Goal: Task Accomplishment & Management: Manage account settings

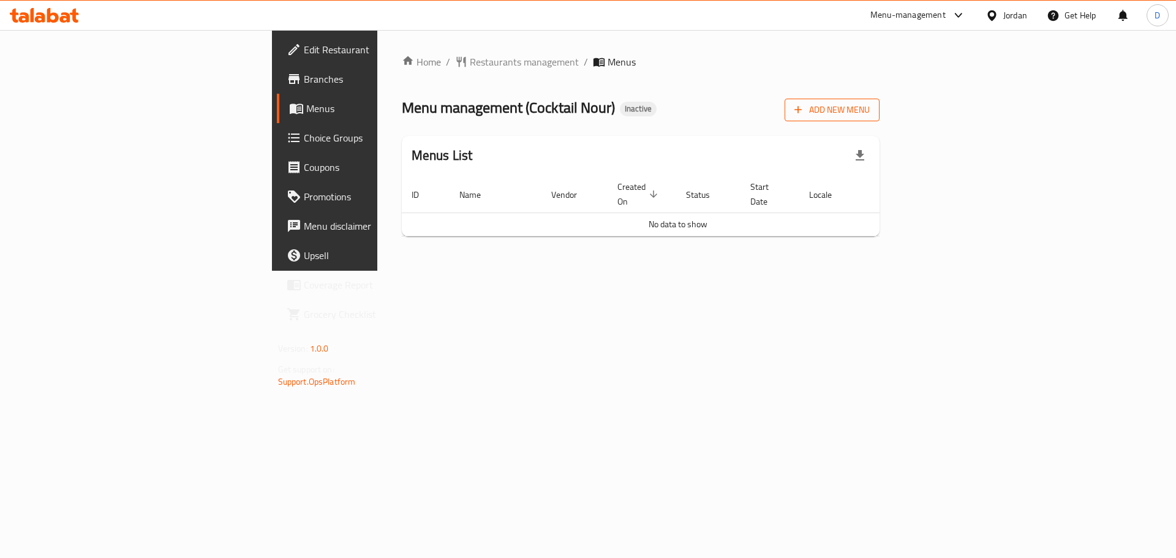
click at [869, 108] on span "Add New Menu" at bounding box center [831, 109] width 75 height 15
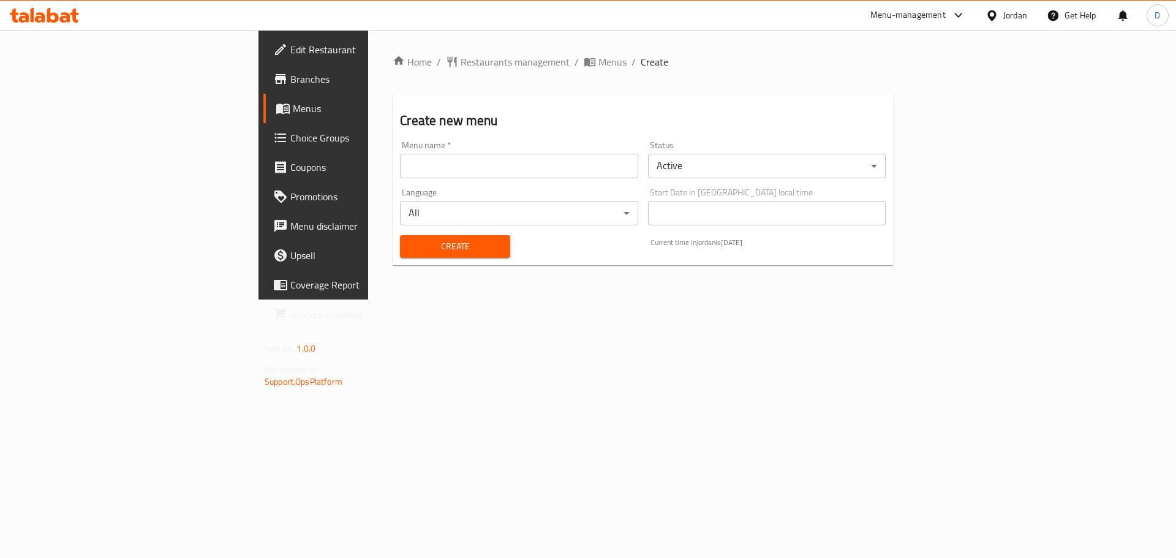
click at [503, 172] on input "text" at bounding box center [519, 166] width 238 height 24
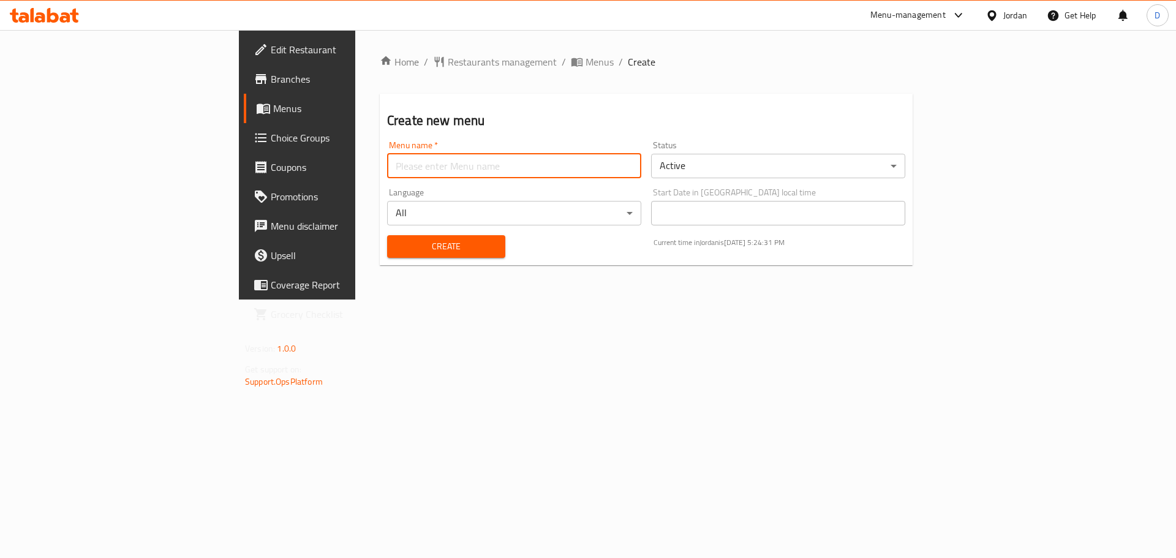
type input "menu"
click at [397, 246] on span "Create" at bounding box center [446, 246] width 99 height 15
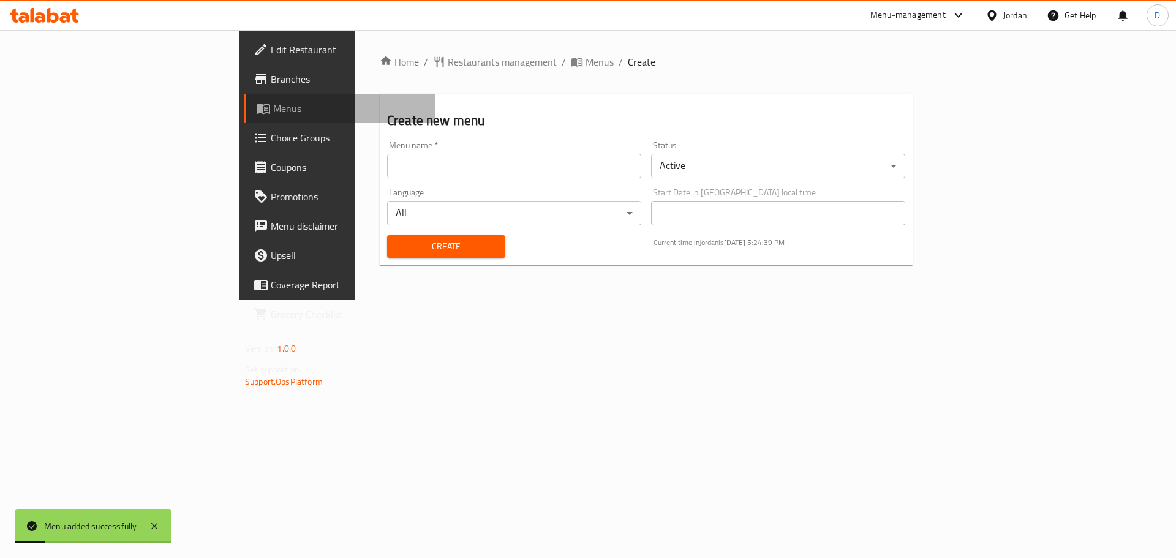
click at [273, 112] on span "Menus" at bounding box center [349, 108] width 152 height 15
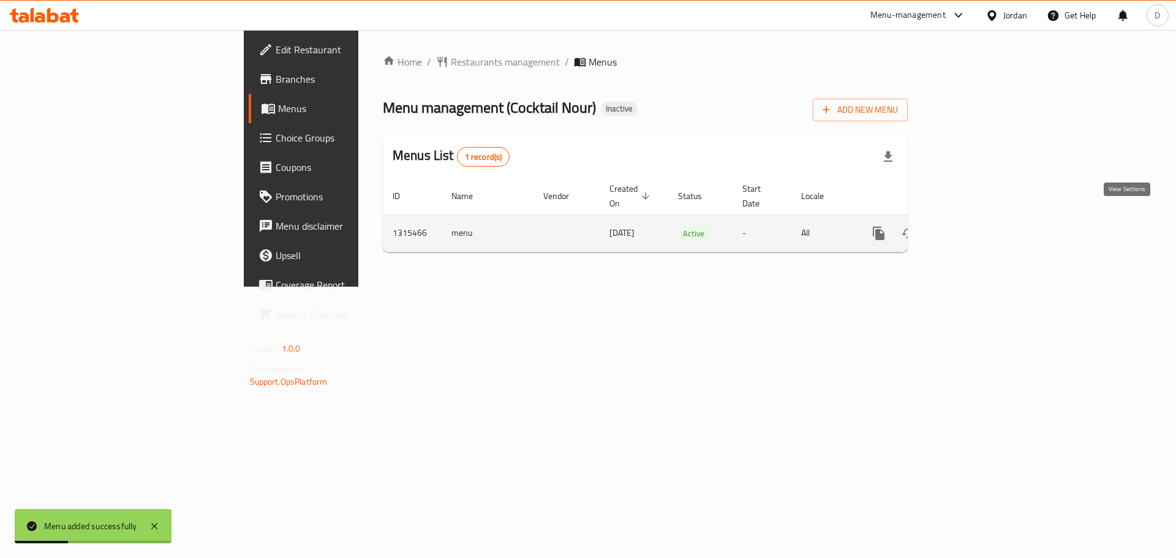
click at [974, 226] on icon "enhanced table" at bounding box center [966, 233] width 15 height 15
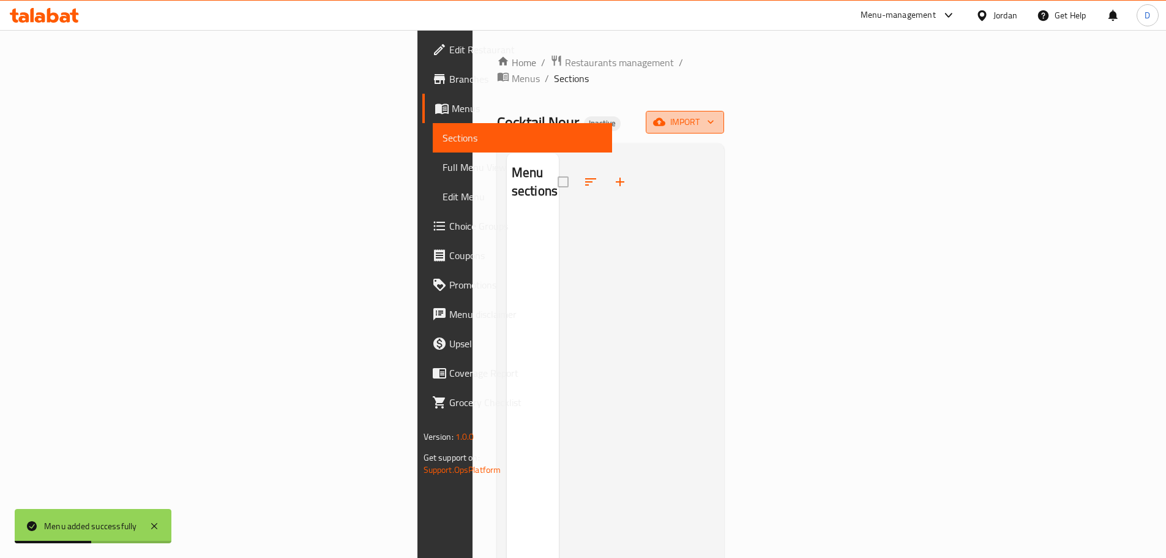
click at [714, 114] on span "import" at bounding box center [685, 121] width 59 height 15
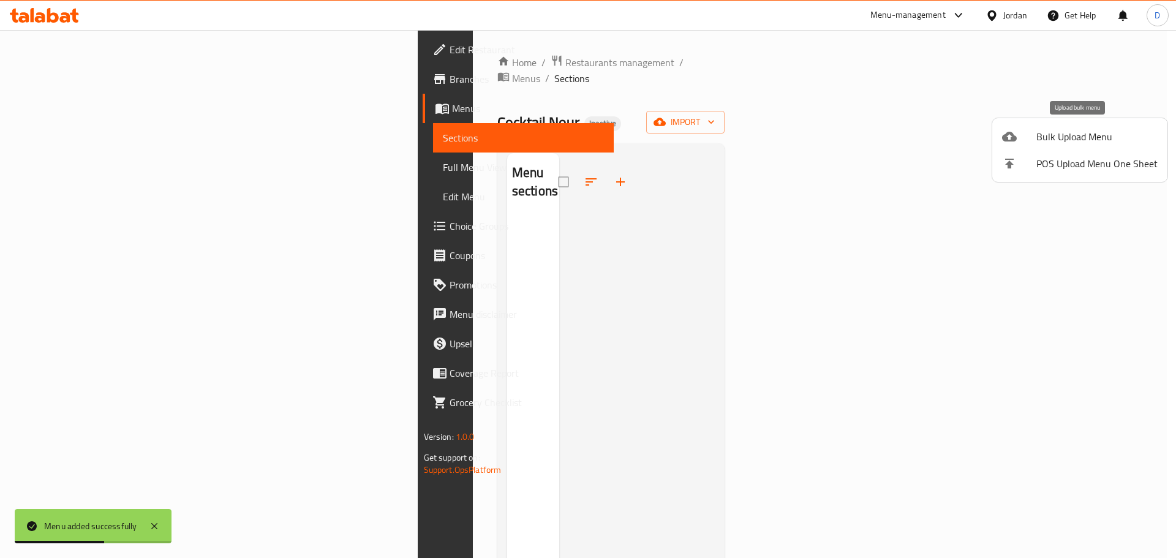
click at [1047, 135] on span "Bulk Upload Menu" at bounding box center [1096, 136] width 121 height 15
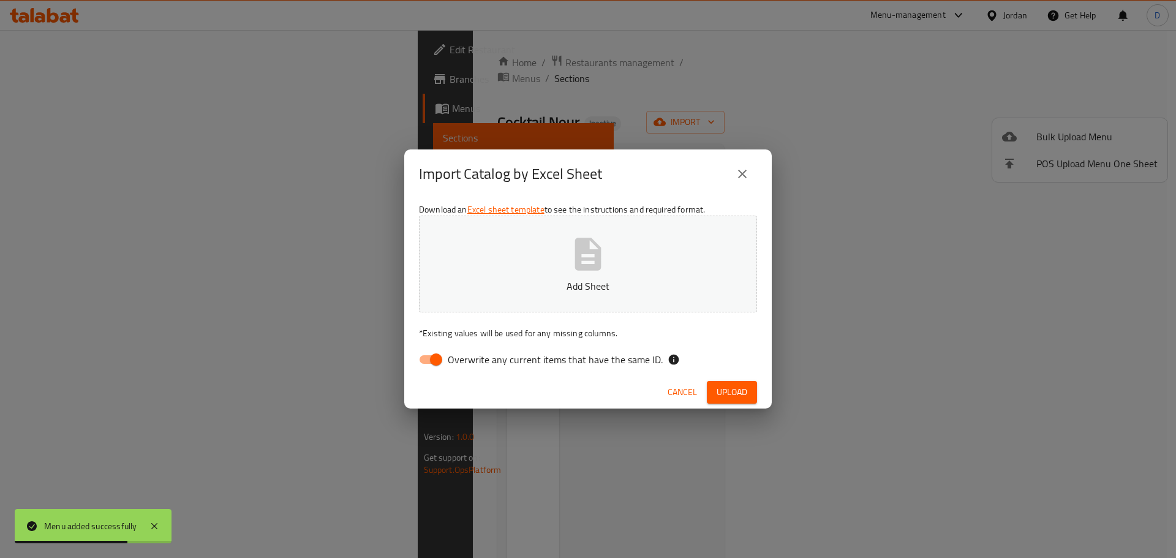
click at [427, 359] on input "Overwrite any current items that have the same ID." at bounding box center [436, 359] width 70 height 23
checkbox input "false"
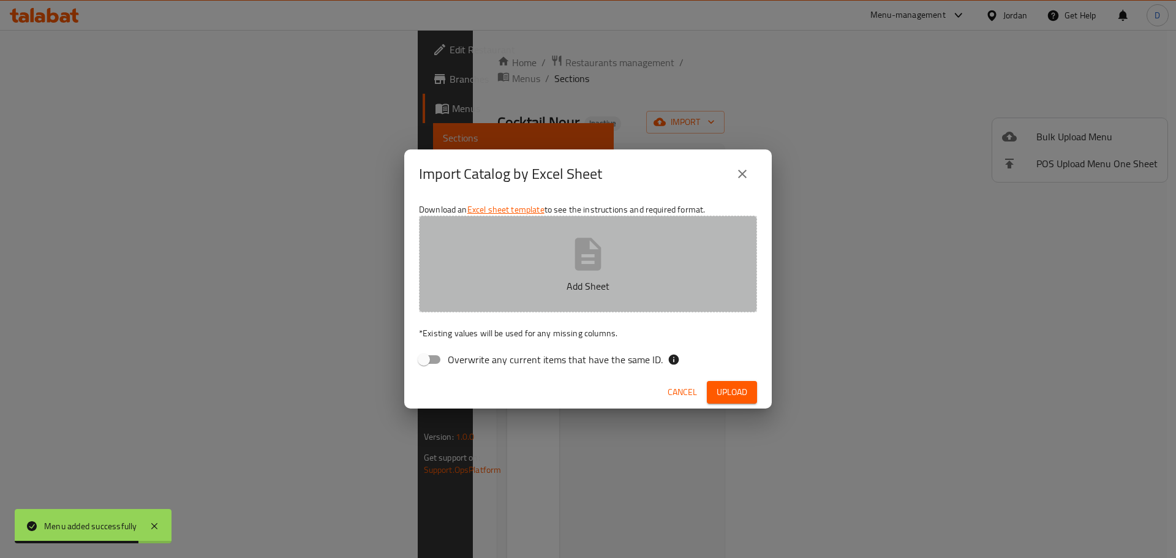
click at [523, 282] on p "Add Sheet" at bounding box center [588, 286] width 300 height 15
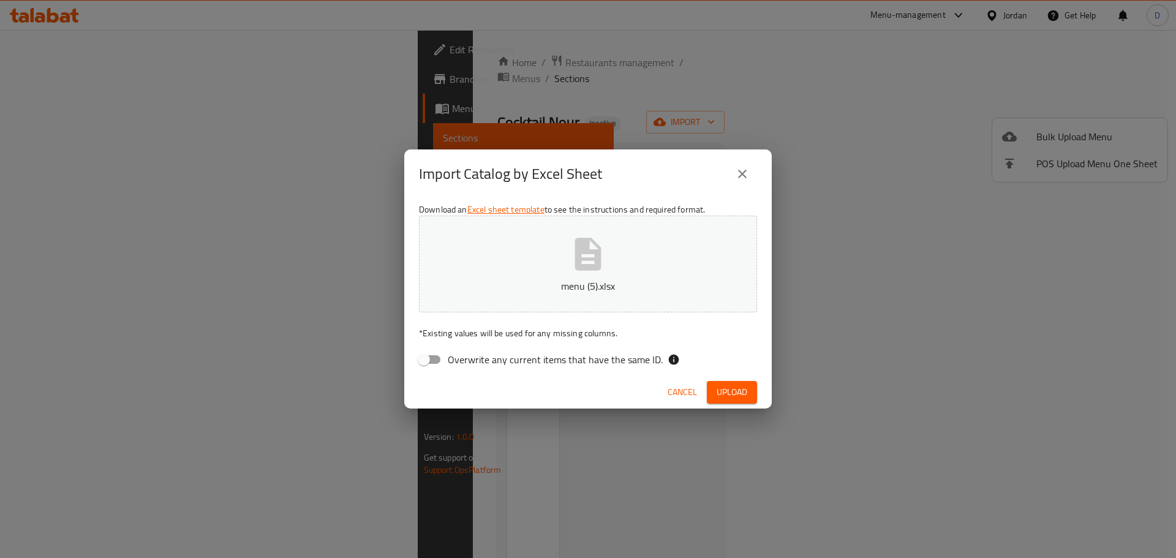
click at [733, 388] on span "Upload" at bounding box center [731, 391] width 31 height 15
click at [585, 253] on icon "button" at bounding box center [588, 254] width 26 height 32
click at [732, 386] on span "Upload" at bounding box center [731, 391] width 31 height 15
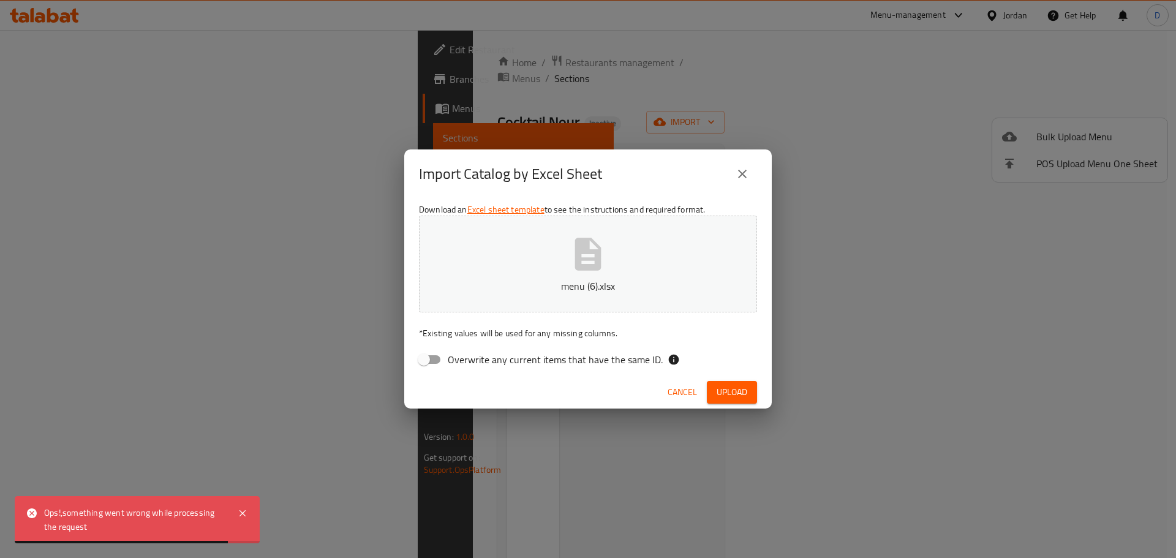
click at [678, 392] on span "Cancel" at bounding box center [681, 391] width 29 height 15
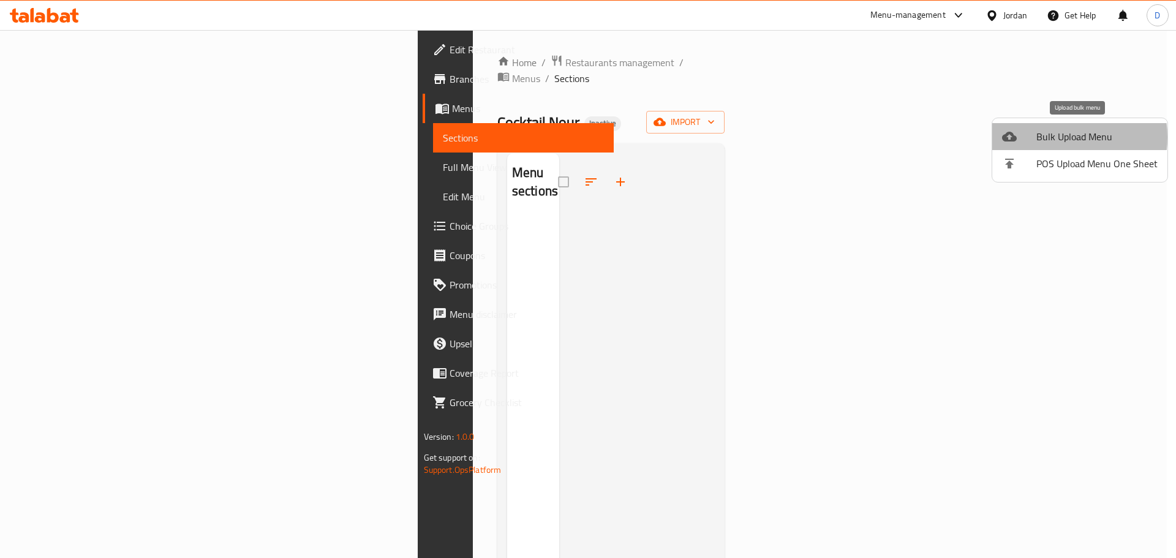
click at [1054, 137] on span "Bulk Upload Menu" at bounding box center [1096, 136] width 121 height 15
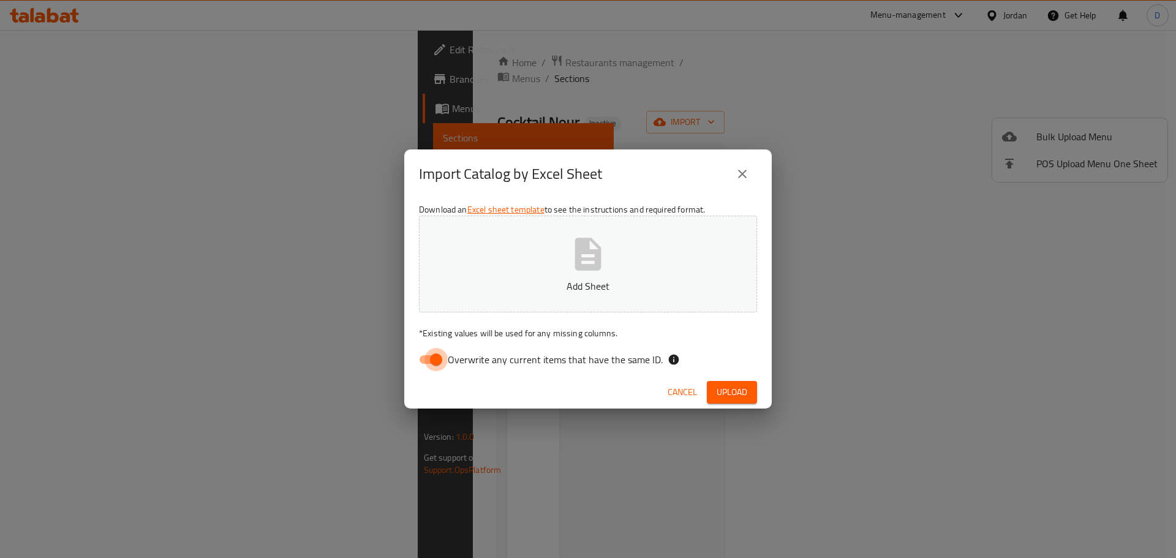
click at [429, 358] on input "Overwrite any current items that have the same ID." at bounding box center [436, 359] width 70 height 23
checkbox input "false"
click at [741, 390] on span "Upload" at bounding box center [731, 391] width 31 height 15
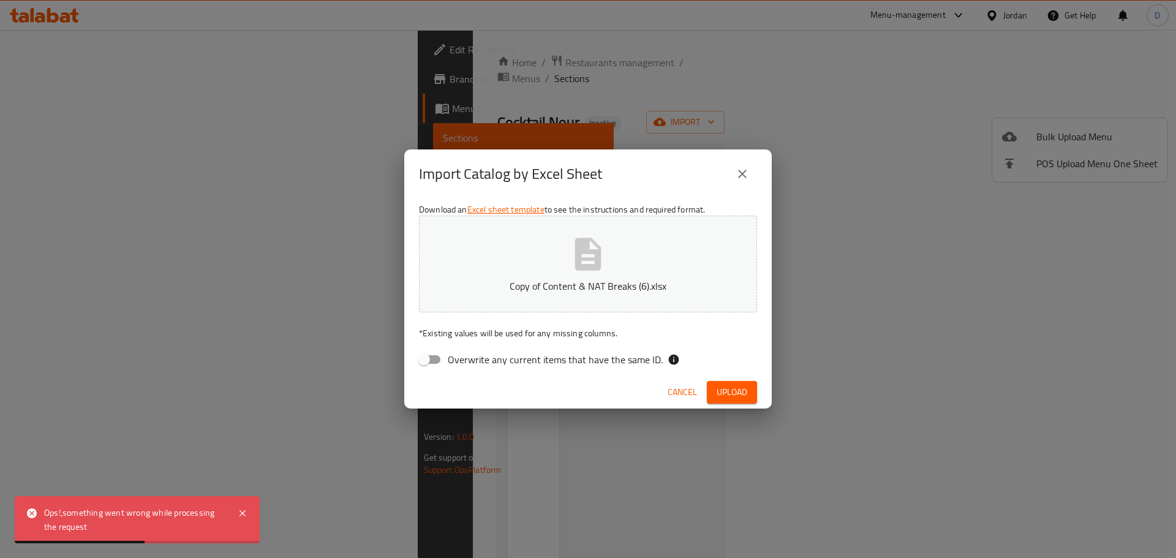
click at [684, 388] on span "Cancel" at bounding box center [681, 391] width 29 height 15
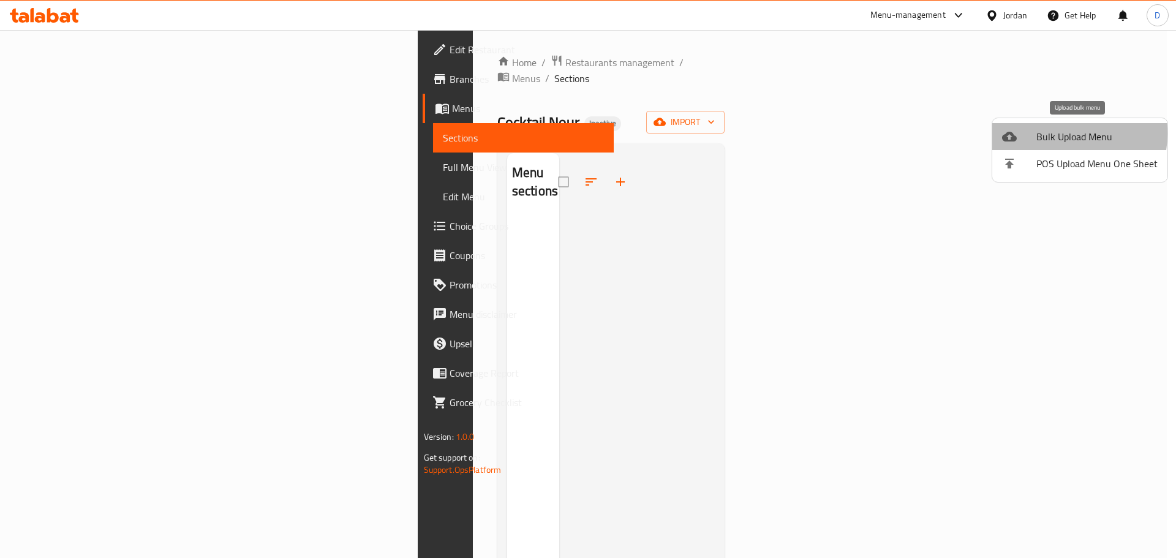
click at [1048, 133] on span "Bulk Upload Menu" at bounding box center [1096, 136] width 121 height 15
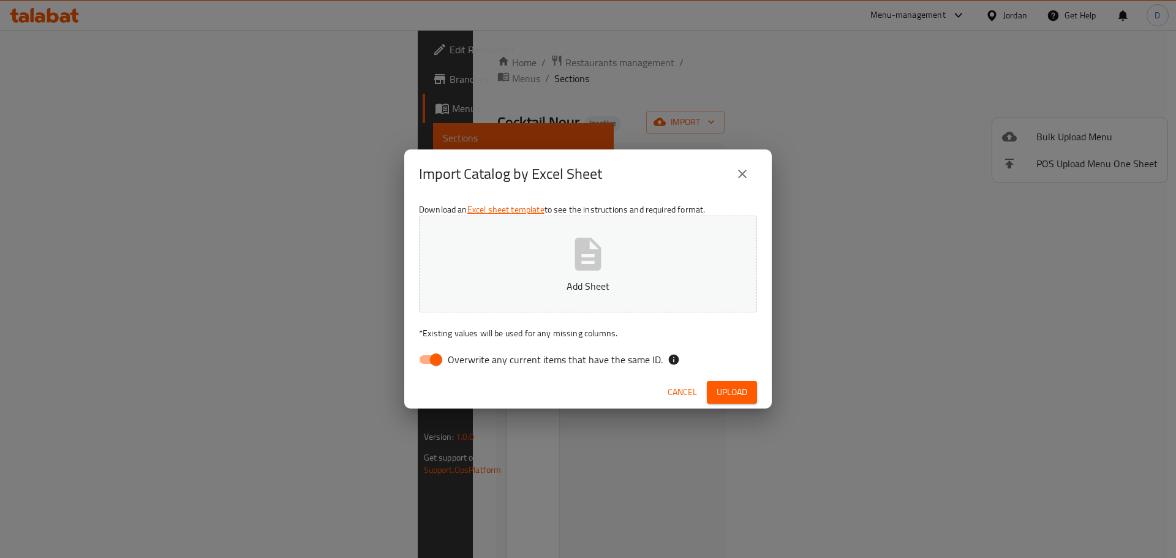
drag, startPoint x: 421, startPoint y: 361, endPoint x: 590, endPoint y: 294, distance: 181.7
click at [422, 360] on input "Overwrite any current items that have the same ID." at bounding box center [436, 359] width 70 height 23
checkbox input "false"
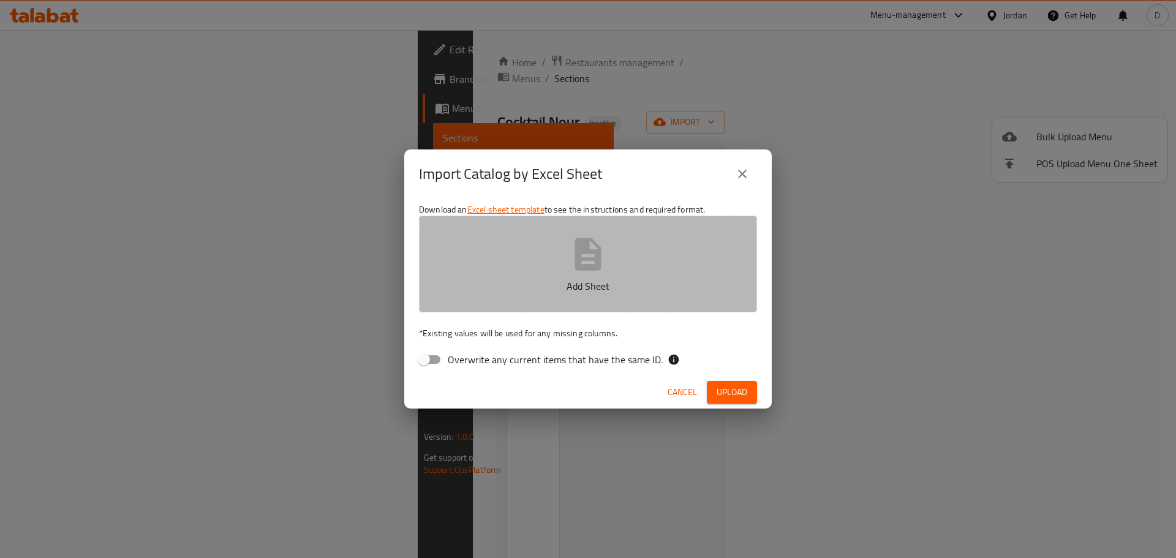
click at [602, 263] on icon "button" at bounding box center [587, 253] width 39 height 39
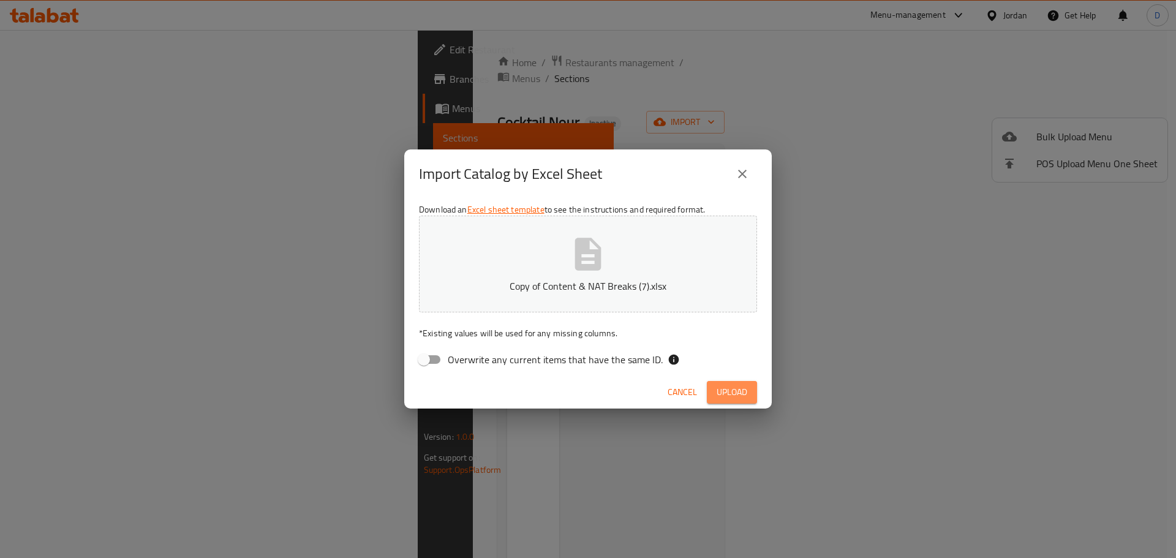
click at [741, 396] on span "Upload" at bounding box center [731, 391] width 31 height 15
click at [576, 243] on icon "button" at bounding box center [588, 254] width 26 height 32
click at [714, 389] on button "Upload" at bounding box center [732, 392] width 50 height 23
click at [686, 390] on span "Cancel" at bounding box center [681, 391] width 29 height 15
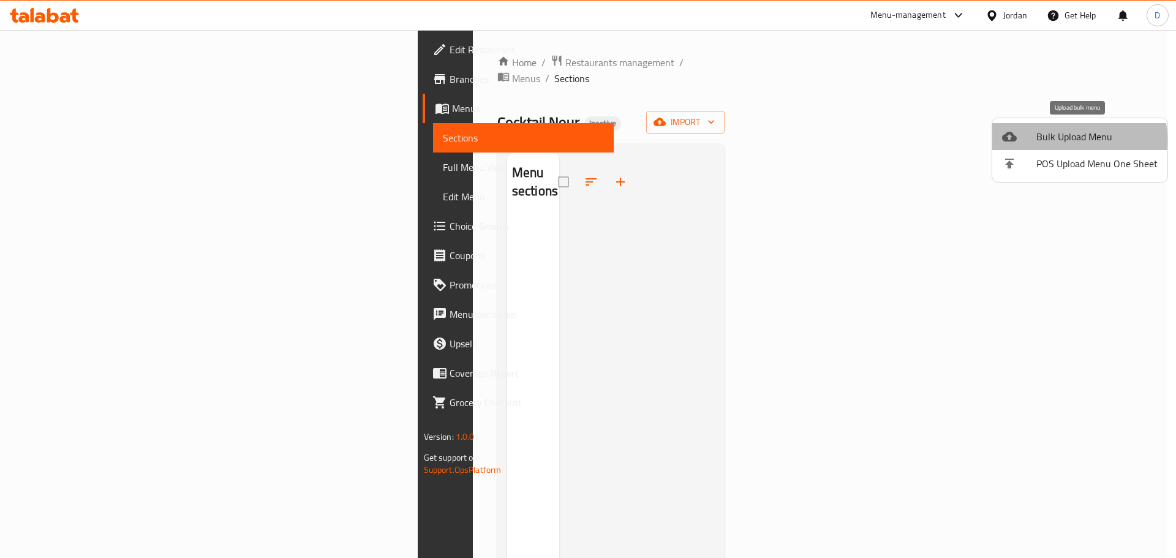
click at [1040, 140] on span "Bulk Upload Menu" at bounding box center [1096, 136] width 121 height 15
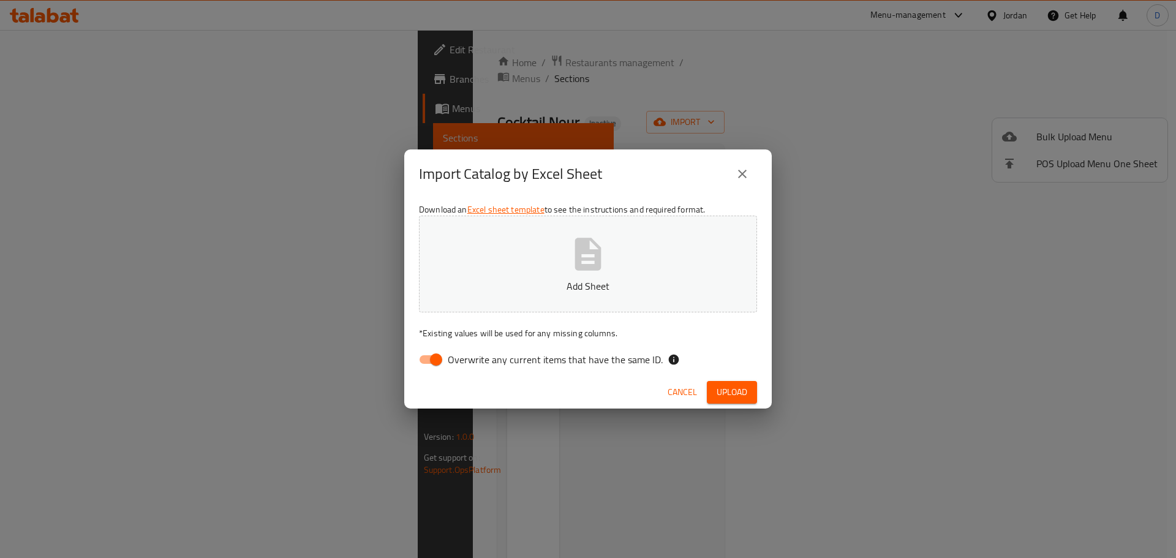
drag, startPoint x: 425, startPoint y: 356, endPoint x: 544, endPoint y: 295, distance: 134.2
click at [432, 355] on input "Overwrite any current items that have the same ID." at bounding box center [436, 359] width 70 height 23
checkbox input "false"
click at [580, 264] on icon "button" at bounding box center [588, 254] width 26 height 32
click at [741, 388] on span "Upload" at bounding box center [731, 391] width 31 height 15
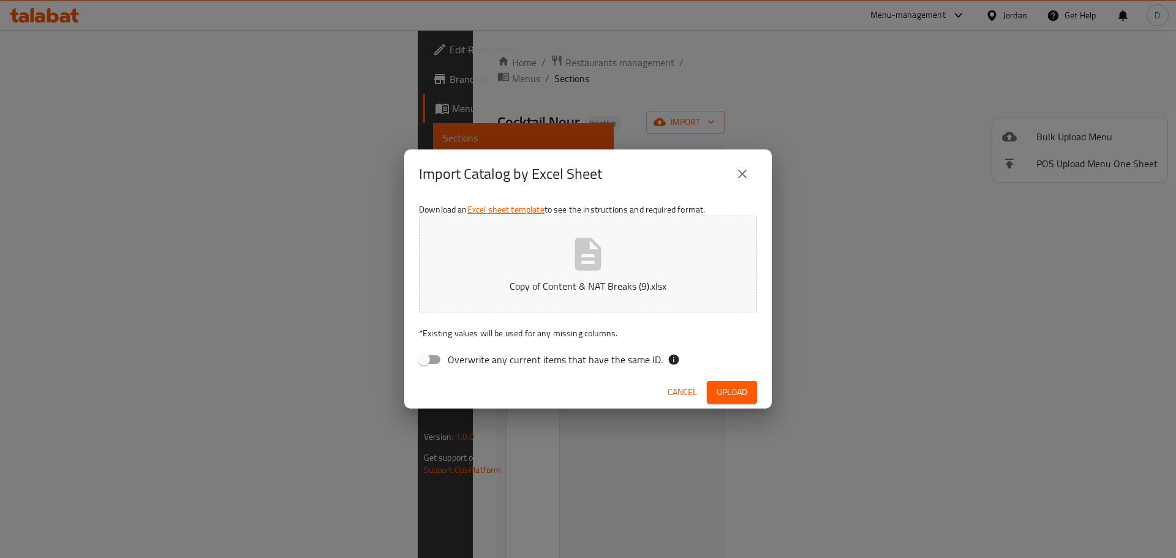
click at [597, 260] on icon "button" at bounding box center [588, 254] width 26 height 32
click at [729, 391] on span "Upload" at bounding box center [731, 391] width 31 height 15
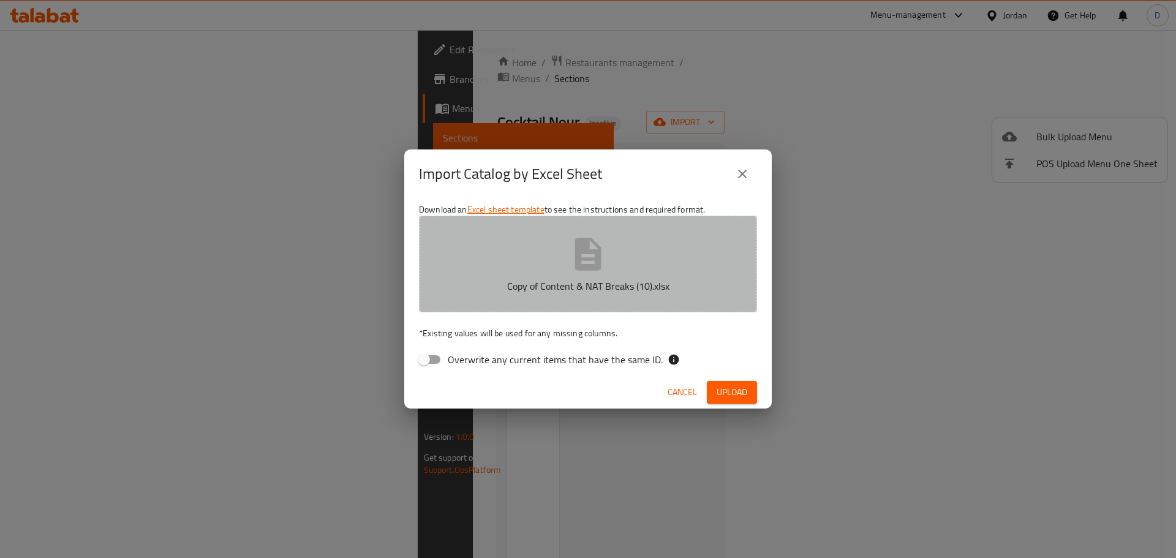
click at [584, 248] on icon "button" at bounding box center [588, 254] width 26 height 32
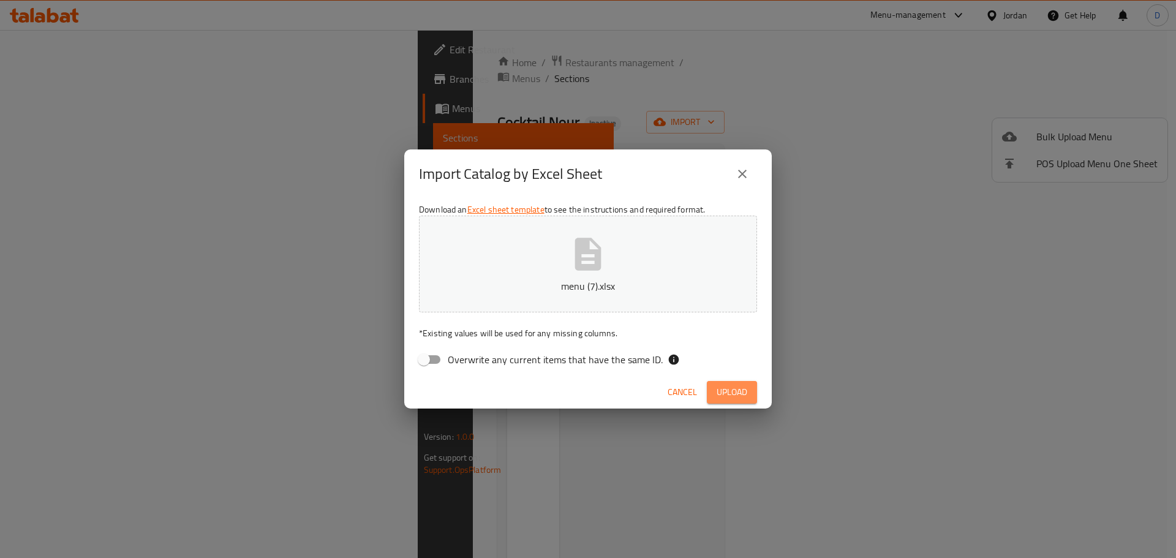
click at [728, 396] on span "Upload" at bounding box center [731, 391] width 31 height 15
click at [585, 246] on icon "button" at bounding box center [588, 254] width 26 height 32
click at [748, 396] on button "Upload" at bounding box center [732, 392] width 50 height 23
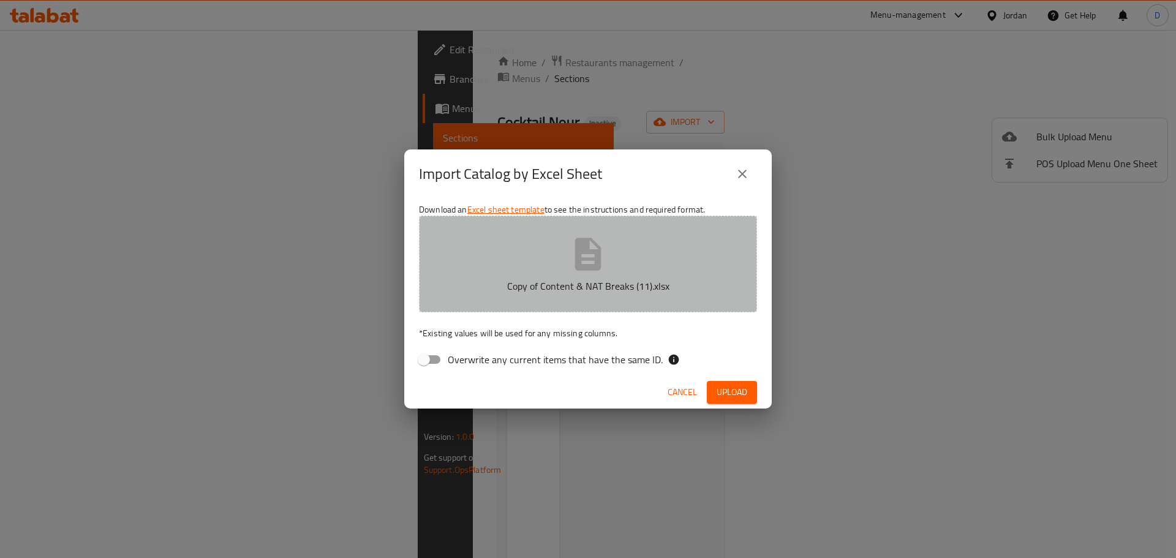
click at [585, 253] on icon "button" at bounding box center [588, 254] width 26 height 32
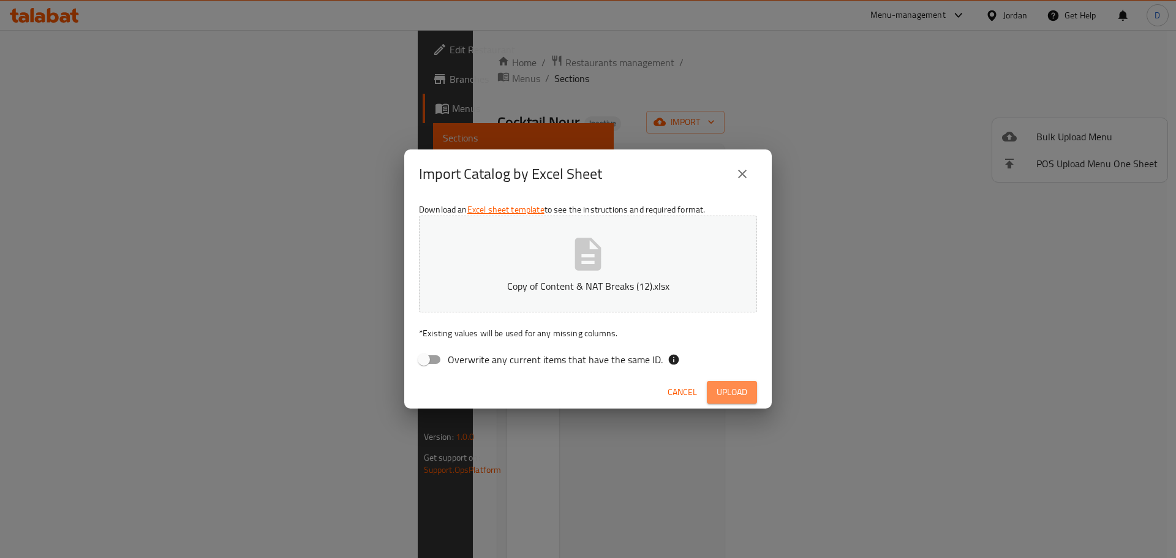
click at [729, 389] on span "Upload" at bounding box center [731, 391] width 31 height 15
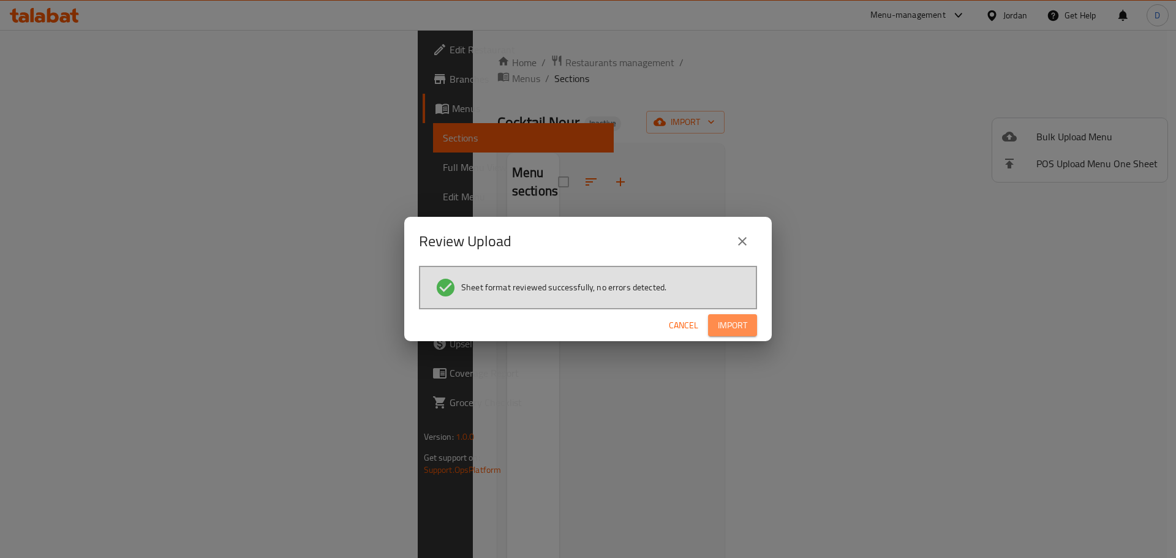
click at [733, 329] on span "Import" at bounding box center [732, 325] width 29 height 15
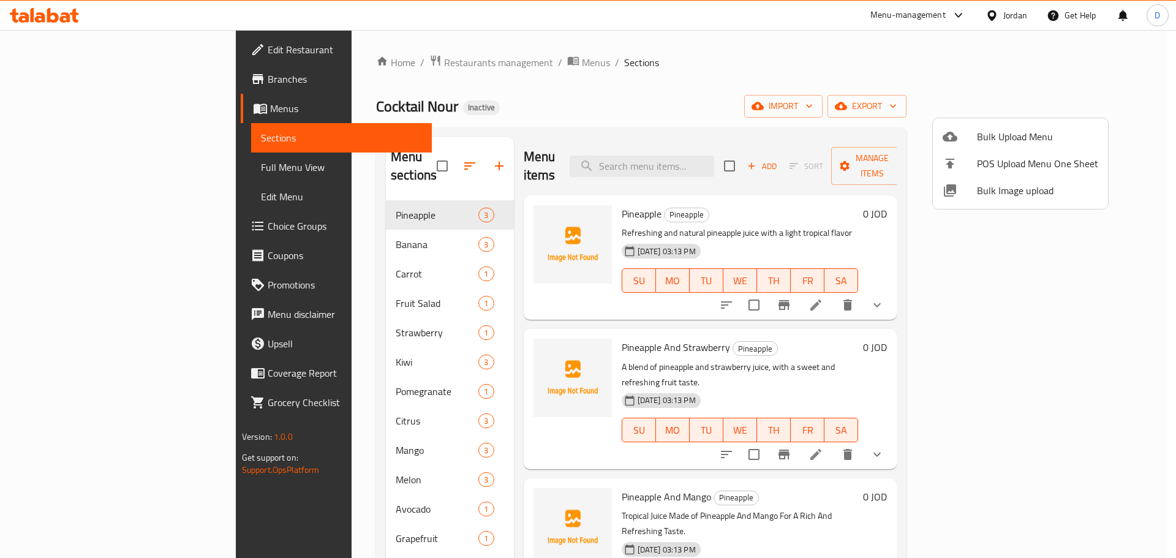
click at [843, 104] on div at bounding box center [588, 279] width 1176 height 558
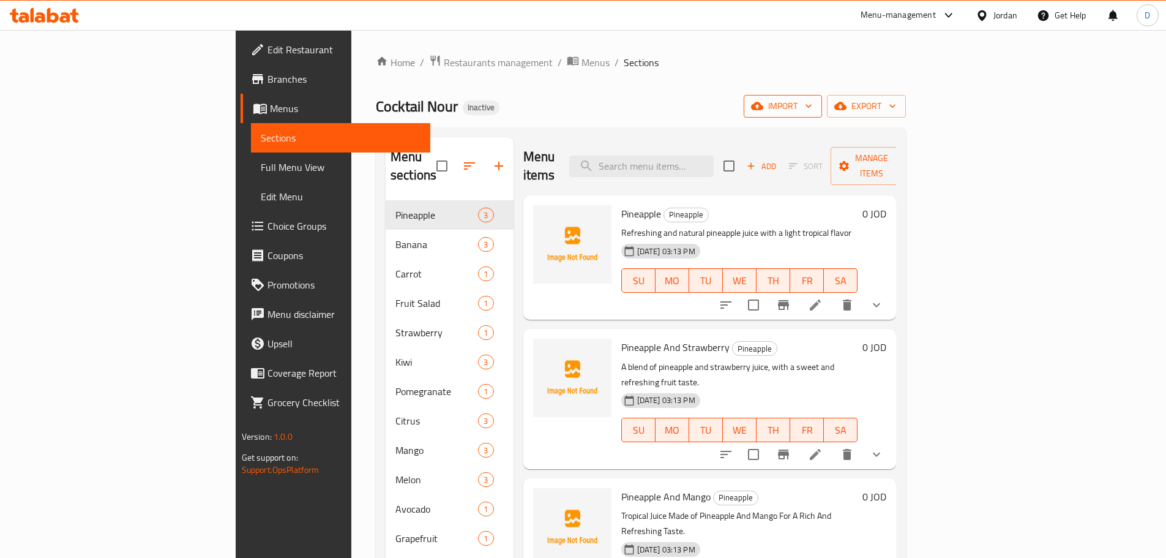
click at [812, 105] on span "import" at bounding box center [783, 106] width 59 height 15
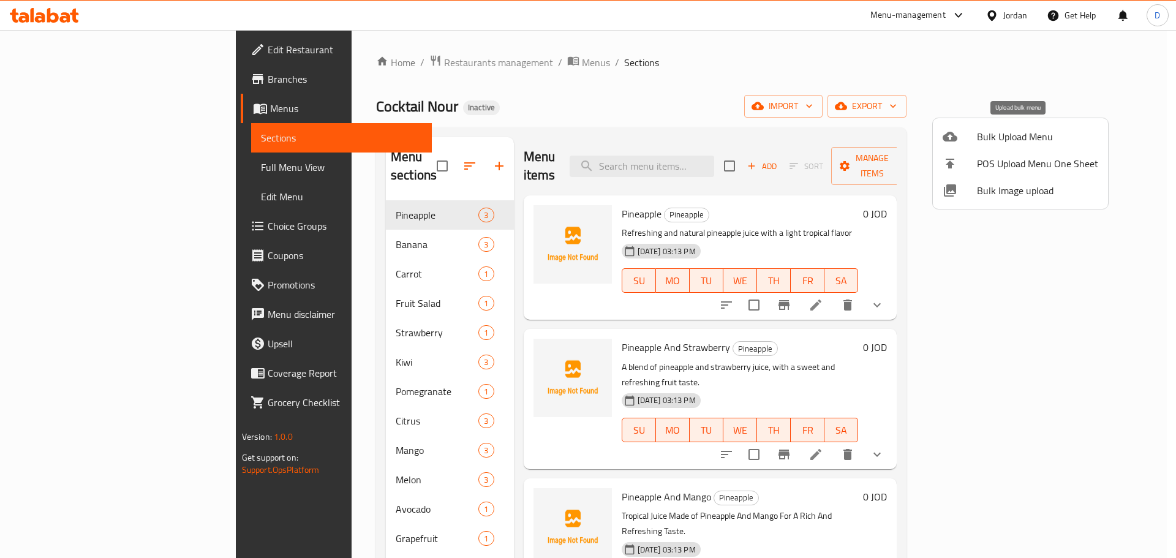
click at [997, 136] on span "Bulk Upload Menu" at bounding box center [1037, 136] width 121 height 15
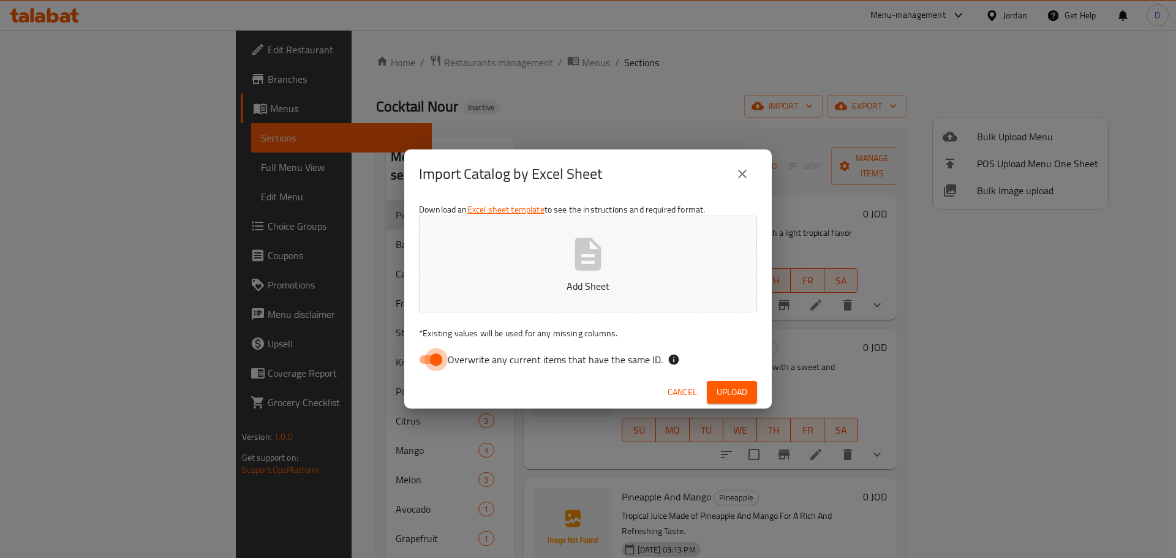
drag, startPoint x: 433, startPoint y: 360, endPoint x: 605, endPoint y: 384, distance: 173.8
click at [439, 362] on input "Overwrite any current items that have the same ID." at bounding box center [436, 359] width 70 height 23
checkbox input "false"
click at [719, 391] on span "Upload" at bounding box center [731, 391] width 31 height 15
click at [833, 92] on div "Import Catalog by Excel Sheet Download an Excel sheet template to see the instr…" at bounding box center [588, 279] width 1176 height 558
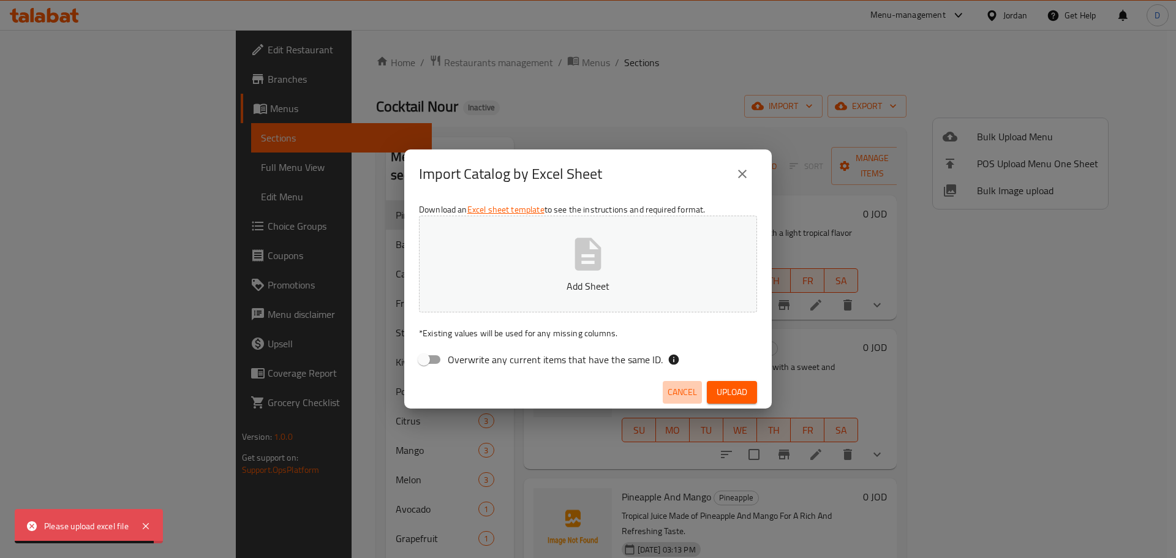
drag, startPoint x: 680, startPoint y: 387, endPoint x: 1075, endPoint y: 149, distance: 460.8
click at [680, 387] on span "Cancel" at bounding box center [681, 391] width 29 height 15
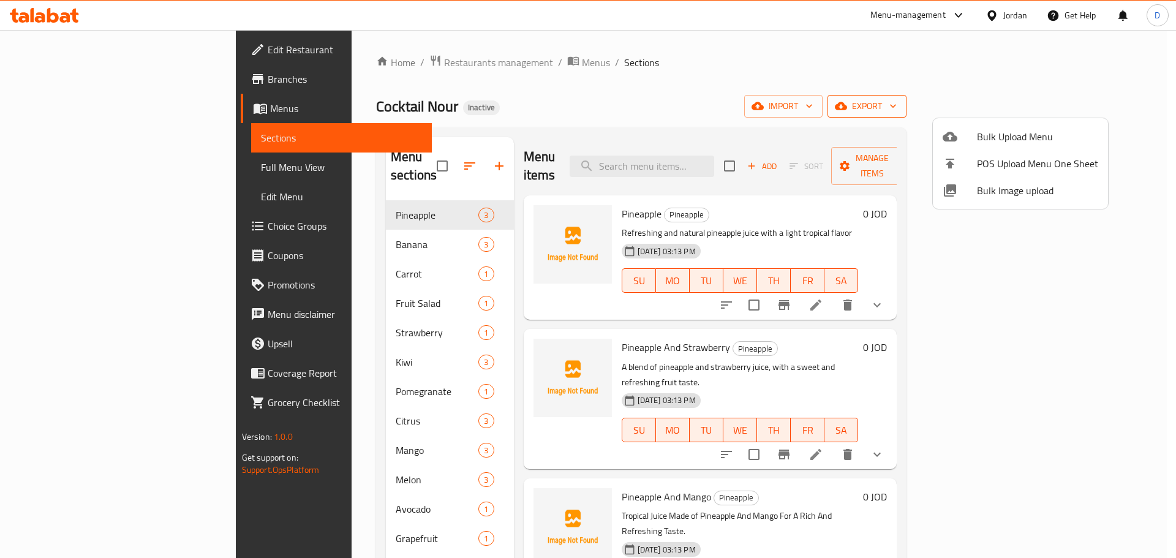
click at [1111, 113] on div at bounding box center [588, 279] width 1176 height 558
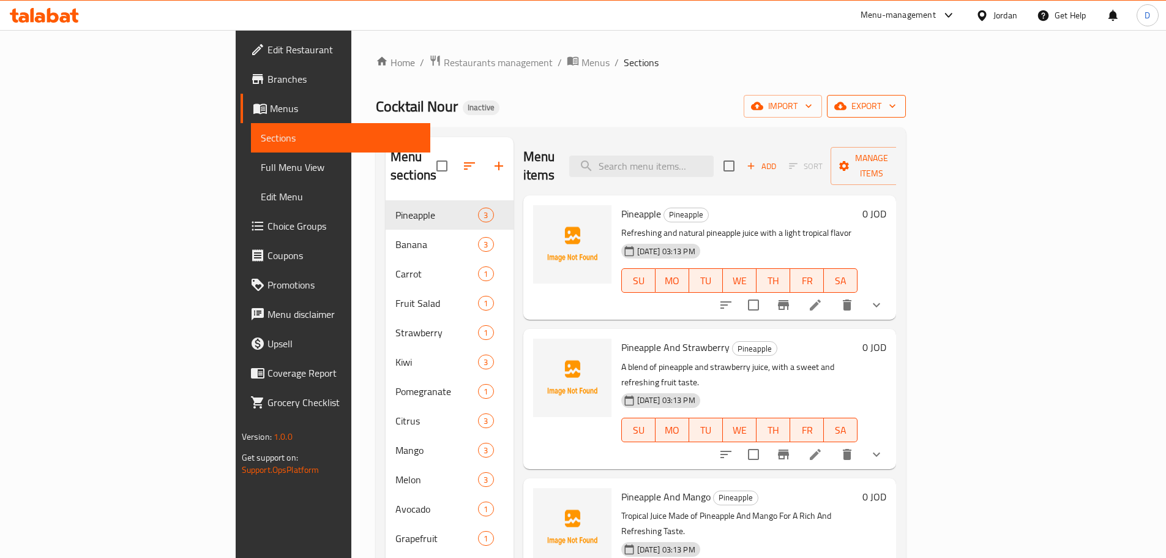
click at [896, 105] on span "export" at bounding box center [866, 106] width 59 height 15
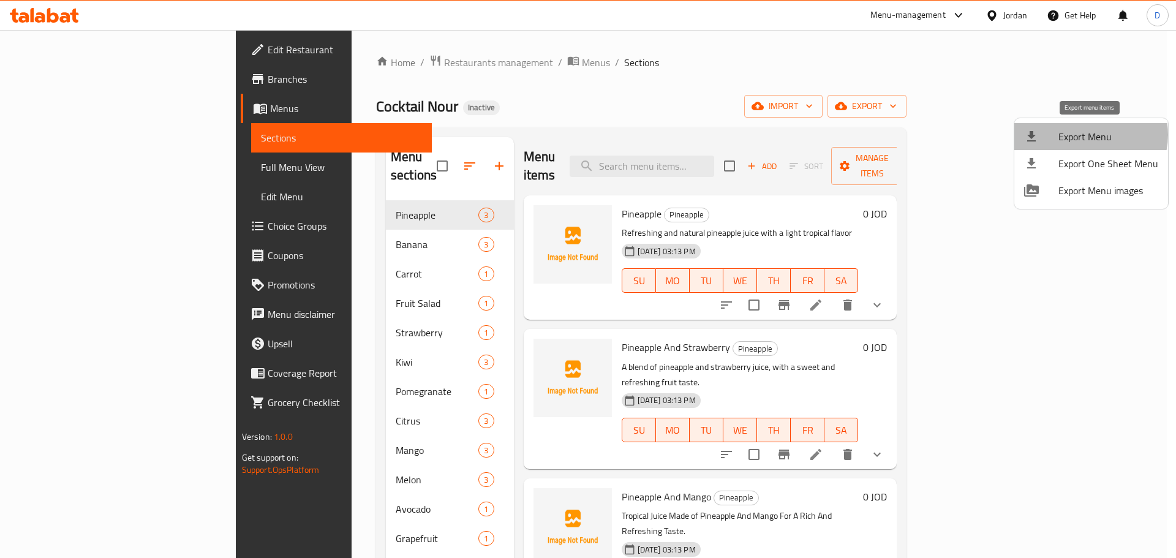
click at [1087, 135] on span "Export Menu" at bounding box center [1108, 136] width 100 height 15
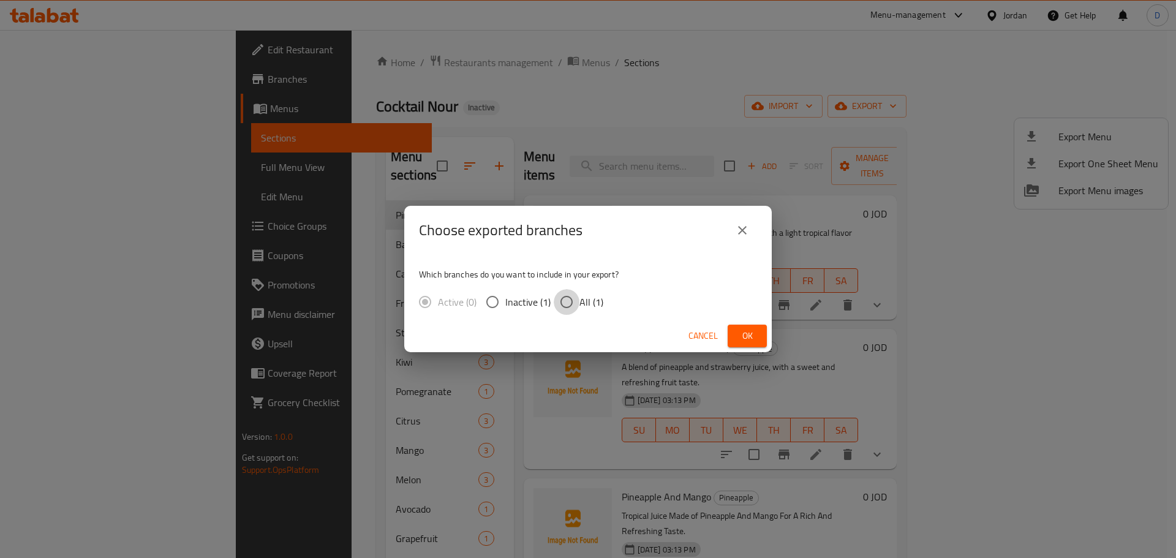
click at [559, 304] on input "All (1)" at bounding box center [566, 302] width 26 height 26
radio input "true"
click at [751, 341] on span "Ok" at bounding box center [747, 335] width 20 height 15
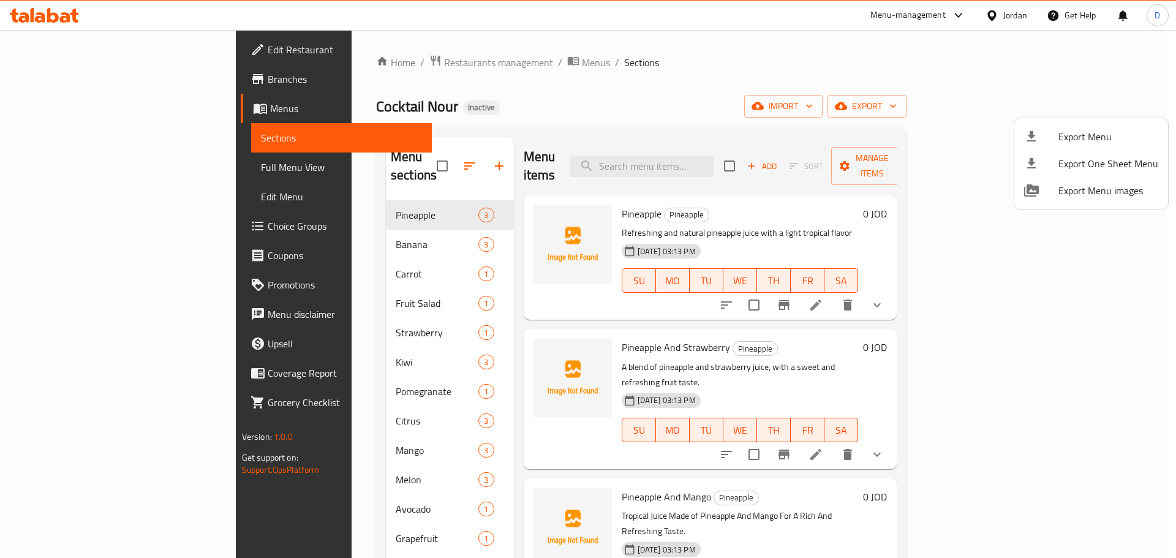
drag, startPoint x: 76, startPoint y: 165, endPoint x: 102, endPoint y: 168, distance: 26.6
click at [76, 165] on div at bounding box center [588, 279] width 1176 height 558
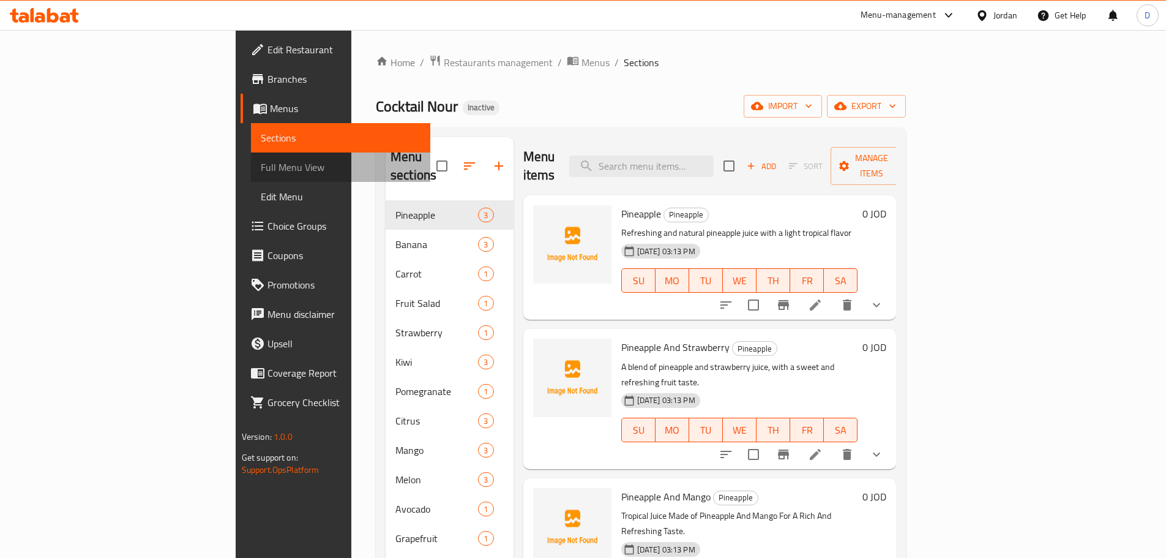
click at [261, 167] on span "Full Menu View" at bounding box center [341, 167] width 160 height 15
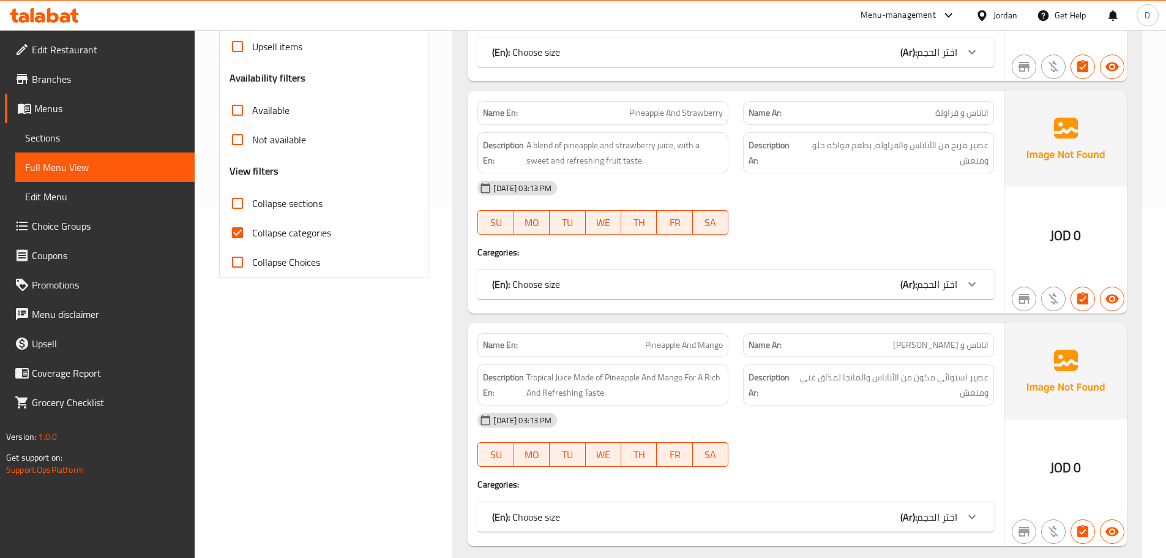
scroll to position [429, 0]
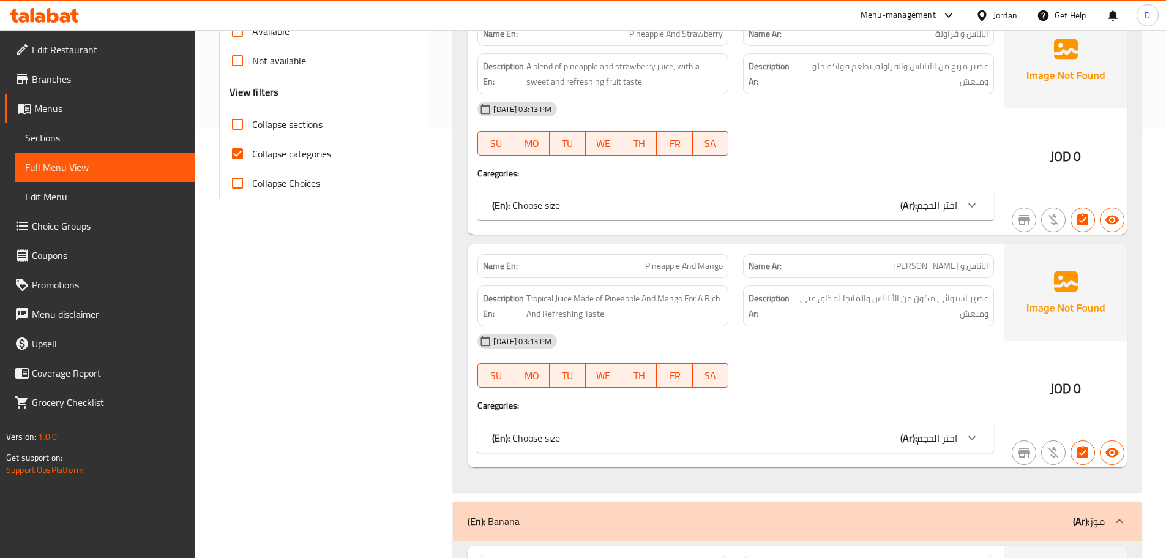
drag, startPoint x: 241, startPoint y: 157, endPoint x: 666, endPoint y: 227, distance: 430.0
click at [242, 157] on input "Collapse categories" at bounding box center [237, 153] width 29 height 29
checkbox input "false"
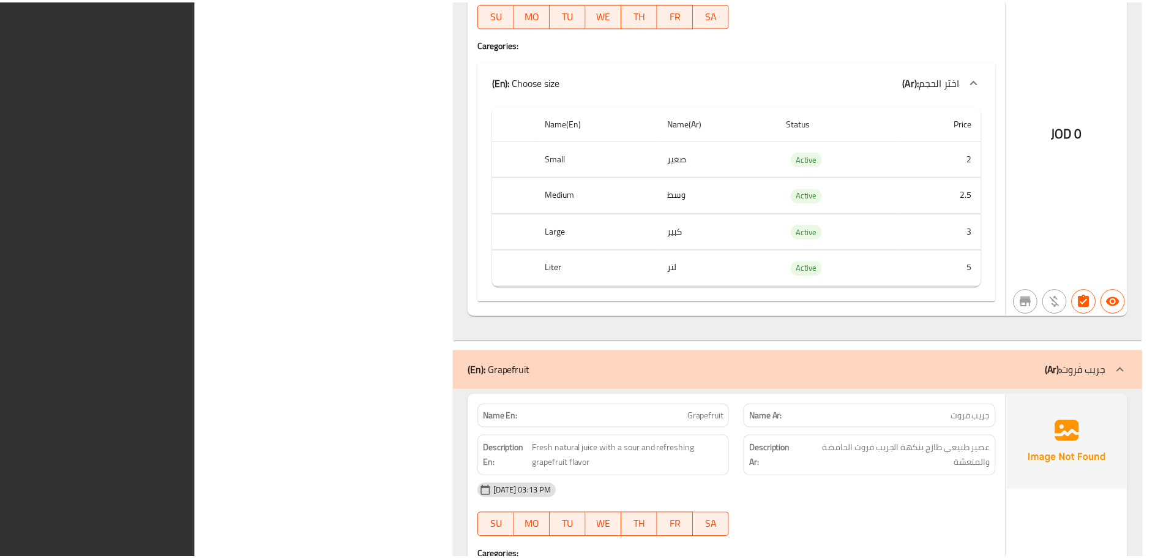
scroll to position [10751, 0]
